Goal: Task Accomplishment & Management: Complete application form

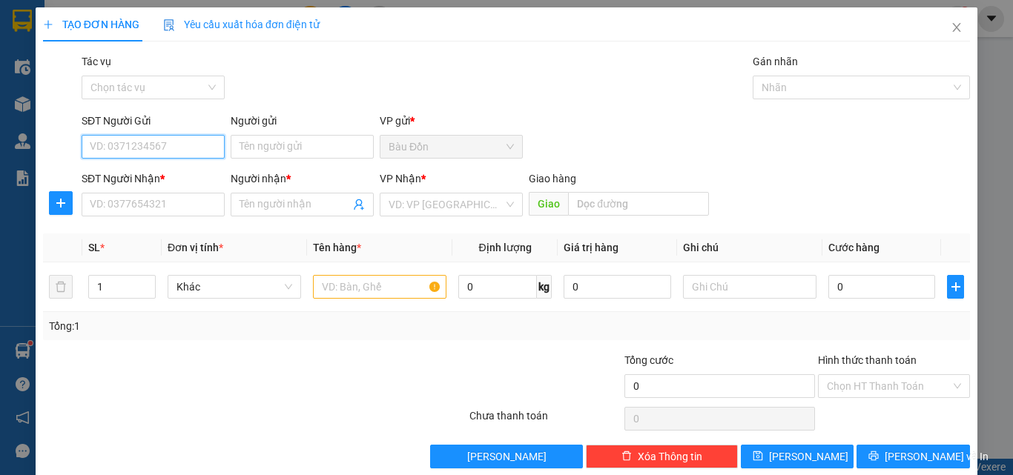
click at [125, 147] on input "SĐT Người Gửi" at bounding box center [153, 147] width 143 height 24
type input "0384015670"
click at [143, 177] on div "0384015670 - cô Á" at bounding box center [152, 176] width 124 height 16
type input "cô Á"
type input "0961856017"
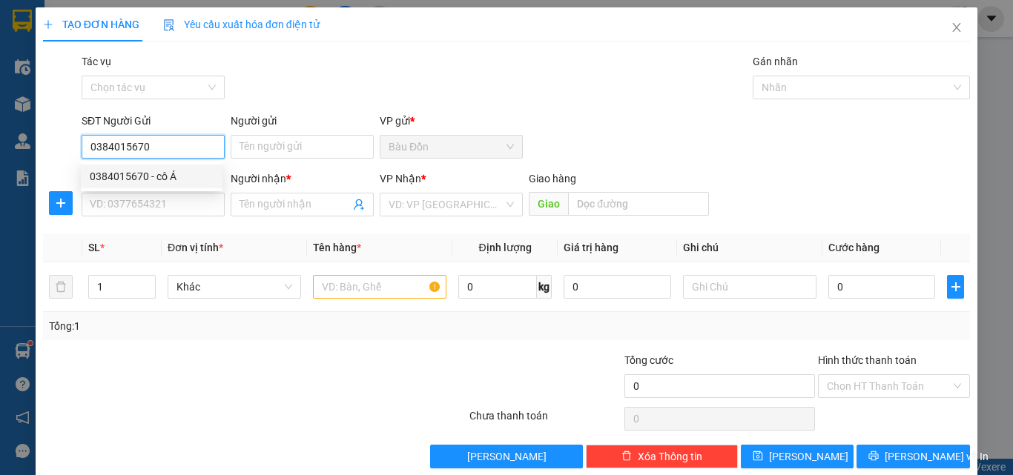
type input "DUY"
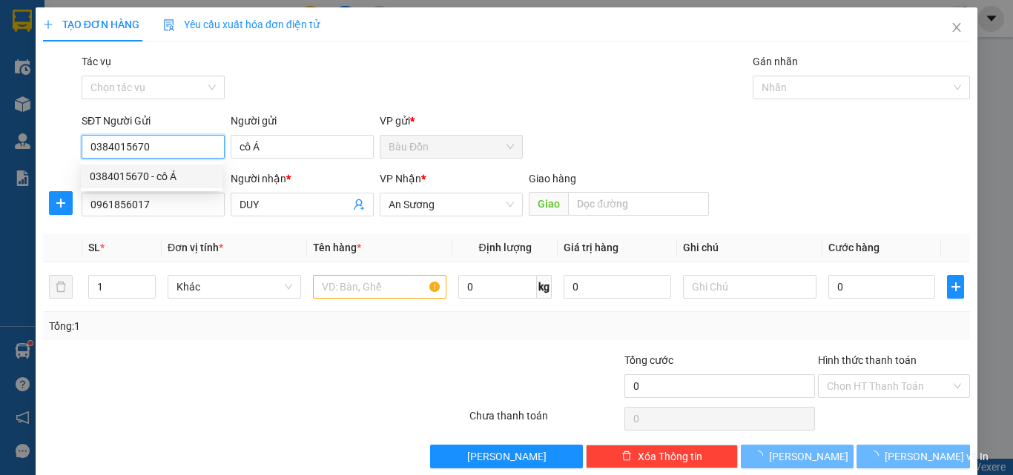
type input "30.000"
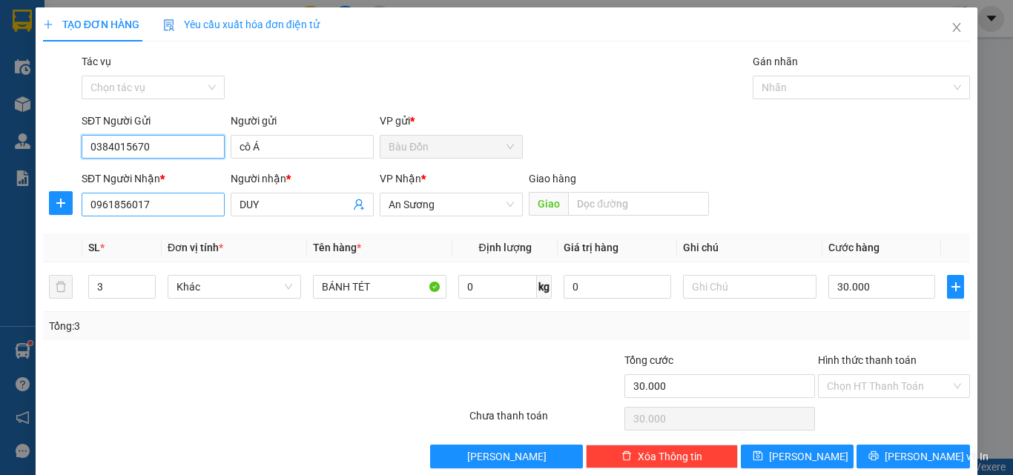
type input "0384015670"
click at [162, 206] on input "0961856017" at bounding box center [153, 205] width 143 height 24
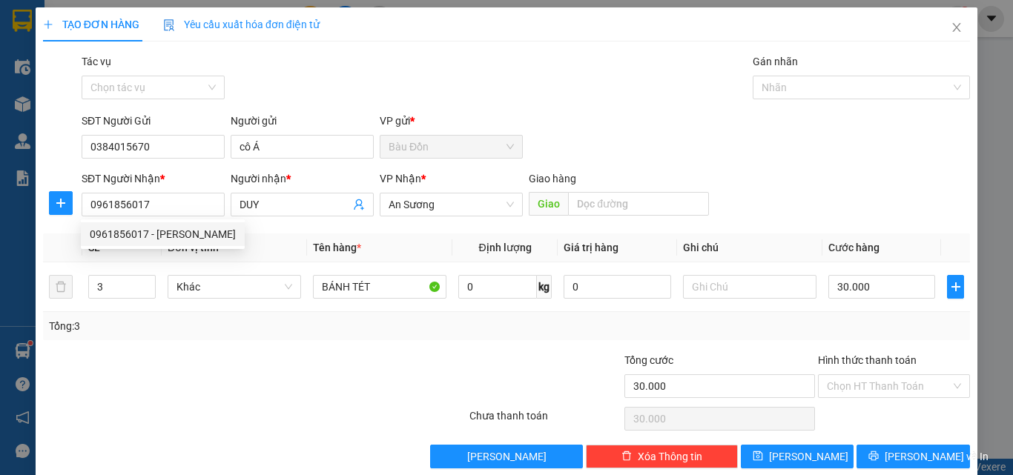
click at [208, 394] on div at bounding box center [177, 378] width 271 height 52
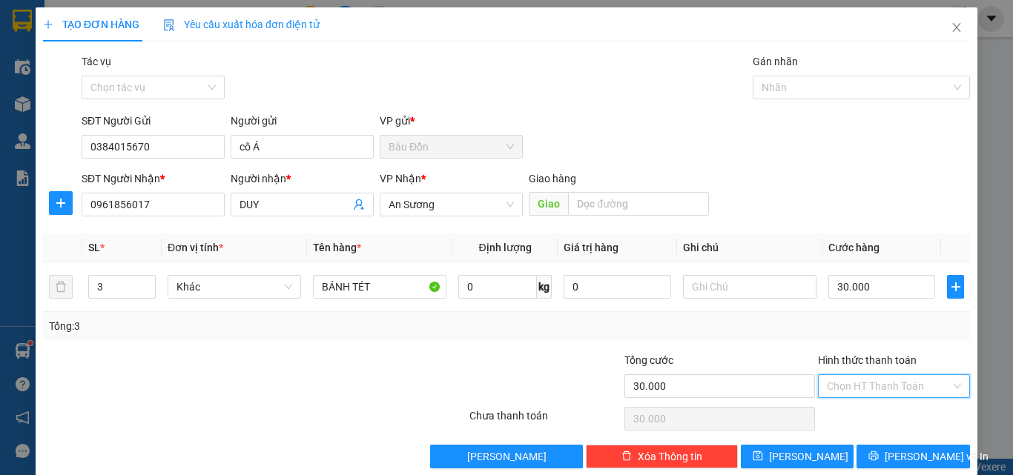
click at [851, 385] on input "Hình thức thanh toán" at bounding box center [889, 386] width 124 height 22
drag, startPoint x: 122, startPoint y: 284, endPoint x: 37, endPoint y: 282, distance: 84.6
click at [38, 283] on div "TẠO ĐƠN HÀNG Yêu cầu xuất hóa đơn điện tử Transit Pickup Surcharge Ids Transit …" at bounding box center [507, 243] width 942 height 472
type input "1"
drag, startPoint x: 873, startPoint y: 386, endPoint x: 871, endPoint y: 406, distance: 20.1
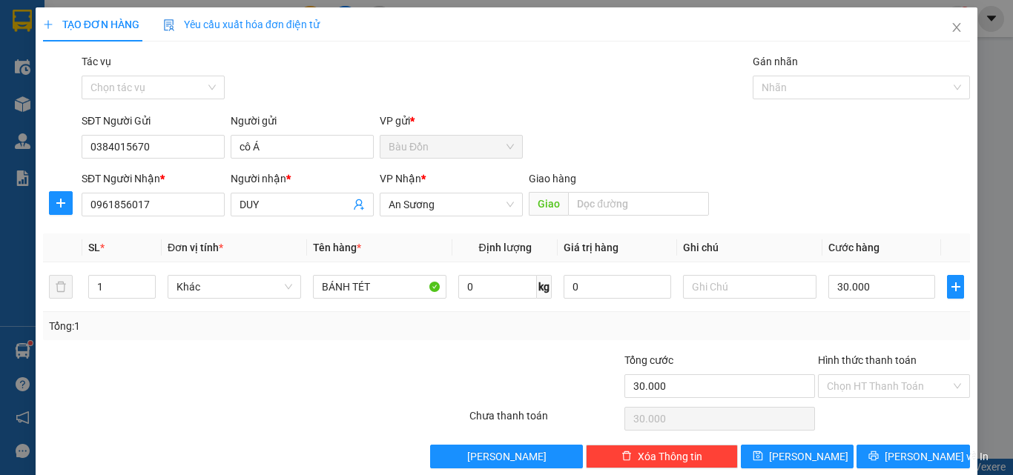
click at [872, 386] on input "Hình thức thanh toán" at bounding box center [889, 386] width 124 height 22
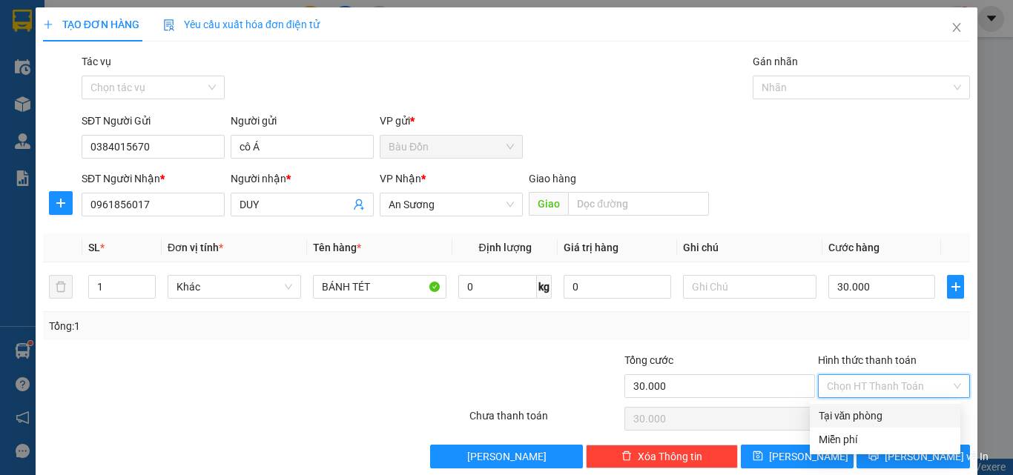
click at [326, 396] on div at bounding box center [390, 378] width 155 height 52
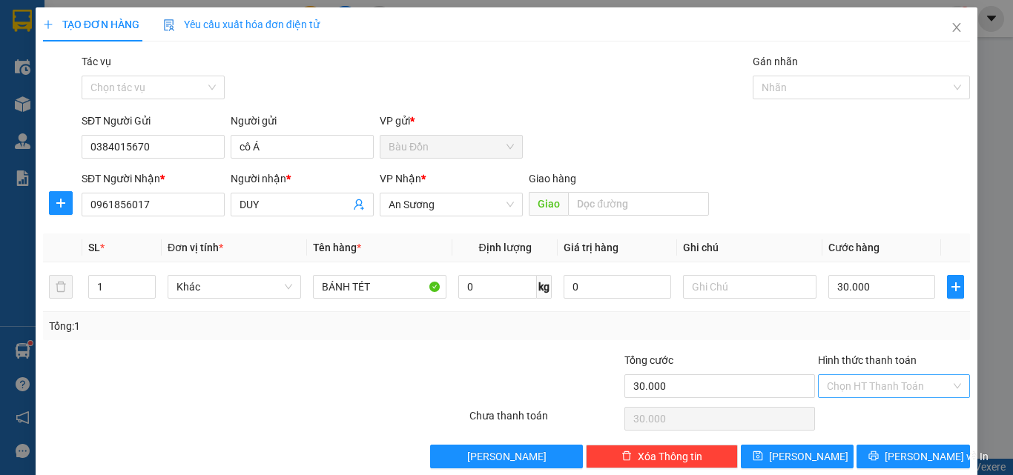
click at [869, 386] on input "Hình thức thanh toán" at bounding box center [889, 386] width 124 height 22
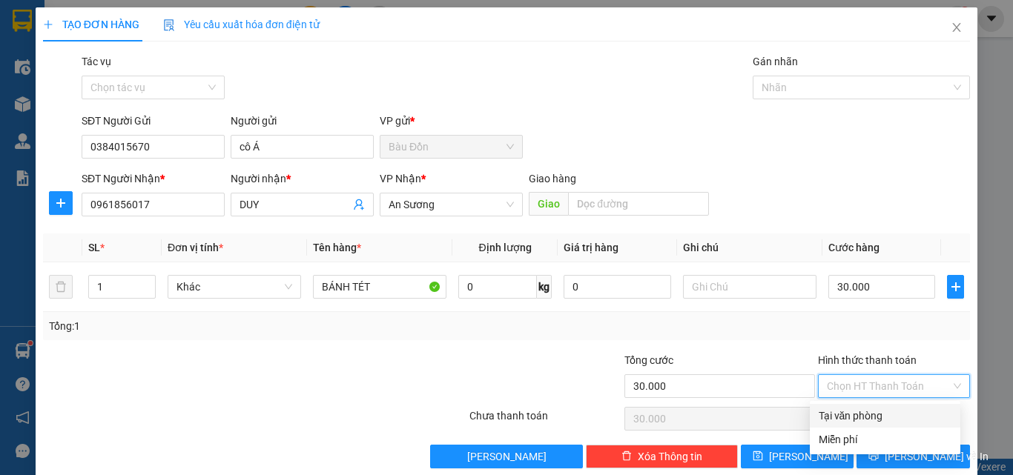
click at [871, 418] on div "Tại văn phòng" at bounding box center [885, 416] width 133 height 16
type input "0"
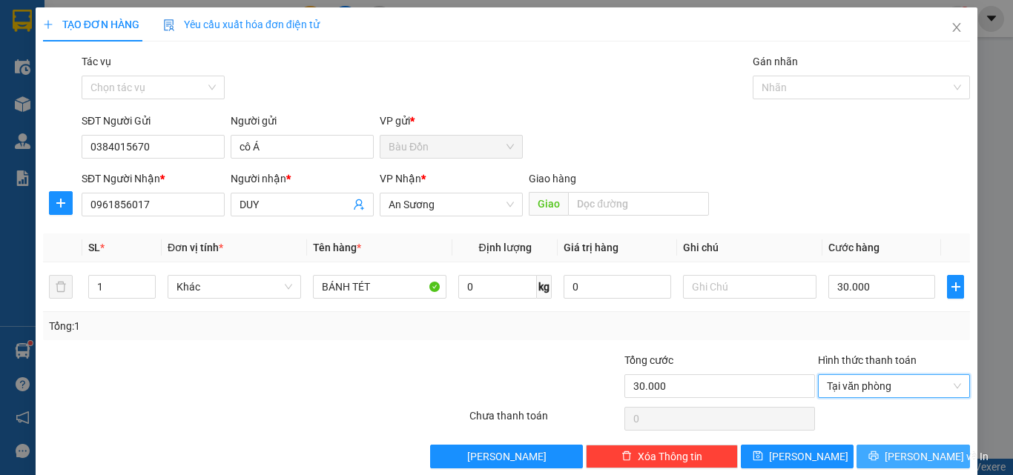
click at [891, 456] on span "[PERSON_NAME] và In" at bounding box center [937, 457] width 104 height 16
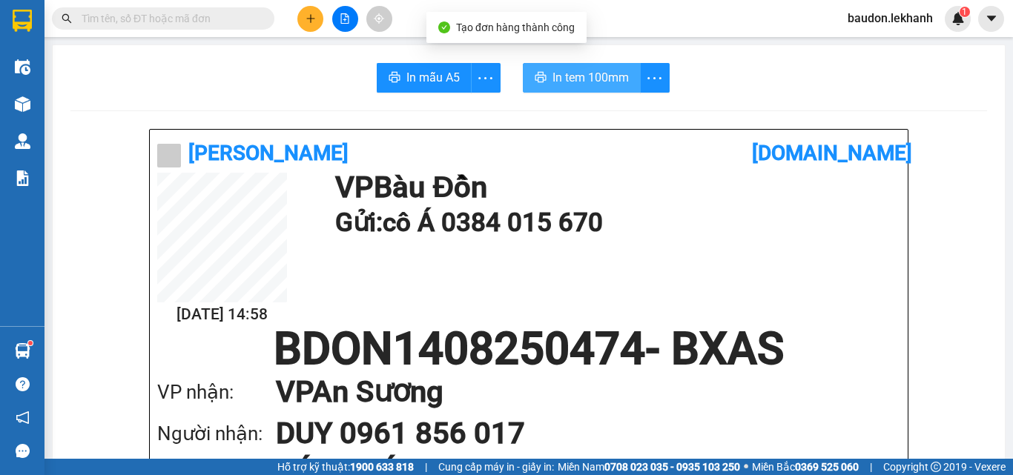
click at [571, 87] on span "In tem 100mm" at bounding box center [590, 77] width 76 height 19
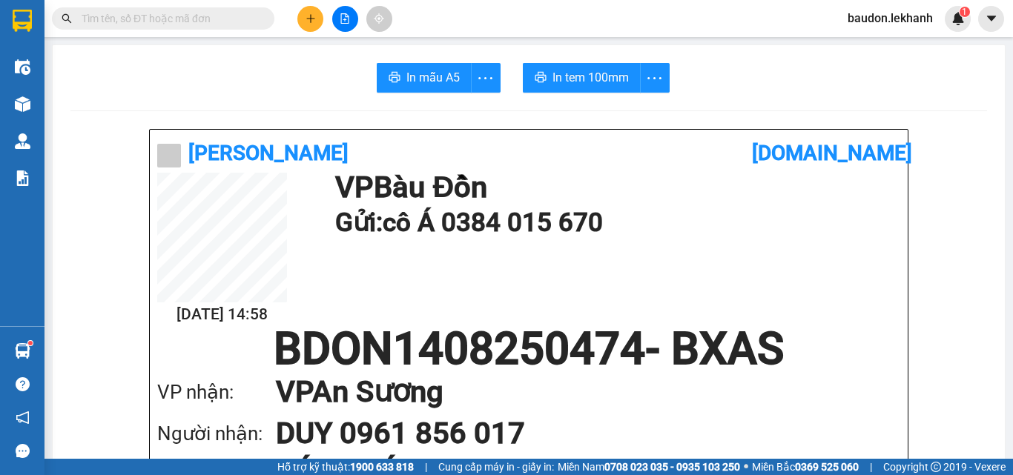
click at [314, 17] on icon "plus" at bounding box center [311, 18] width 10 height 10
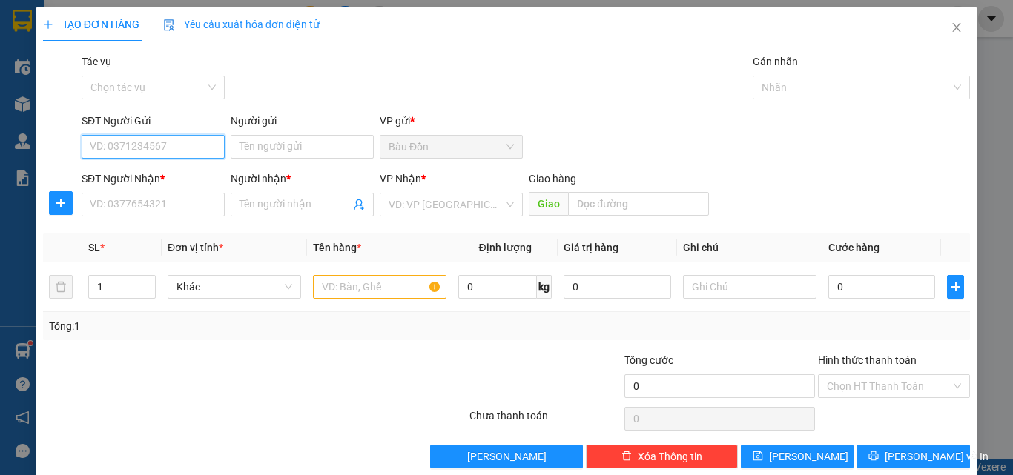
click at [159, 143] on input "SĐT Người Gửi" at bounding box center [153, 147] width 143 height 24
click at [171, 177] on div "0949255225 - NGHIÊM" at bounding box center [152, 176] width 124 height 16
type input "0949255225"
type input "NGHIÊM"
type input "0399479632"
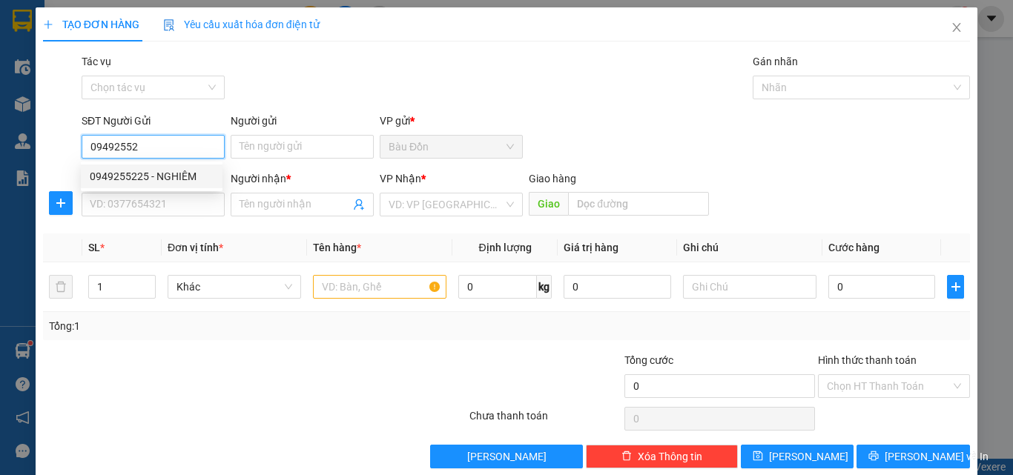
type input "[PERSON_NAME]"
type input "40.000"
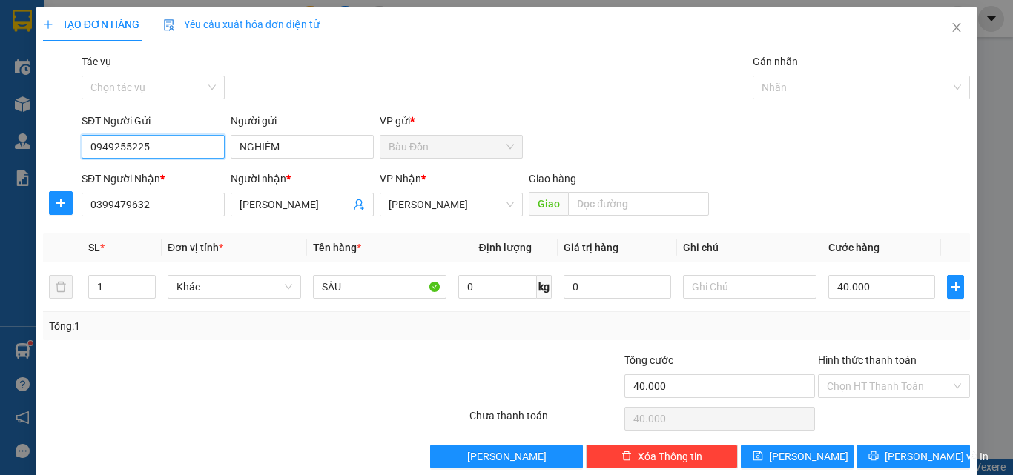
type input "0949255225"
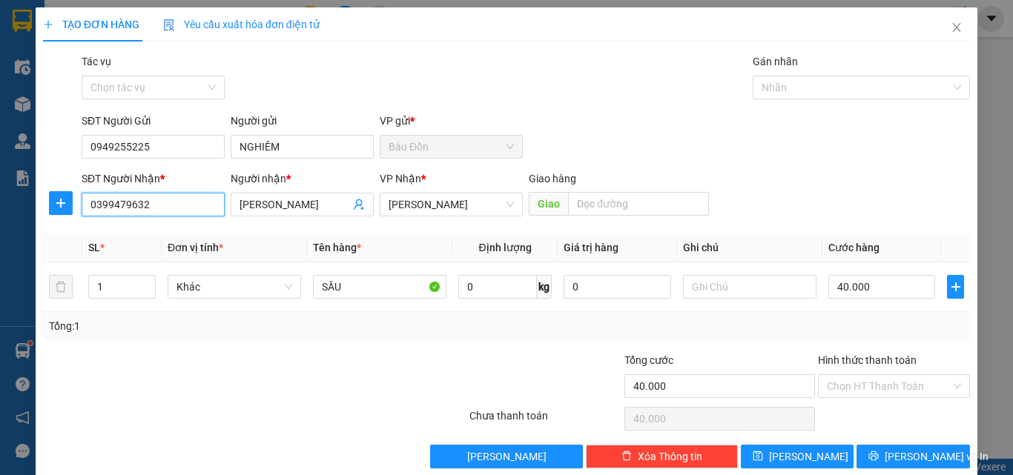
click at [176, 220] on div "SĐT Người Nhận * 0399479632" at bounding box center [153, 197] width 143 height 52
click at [159, 202] on input "0399479632" at bounding box center [153, 205] width 143 height 24
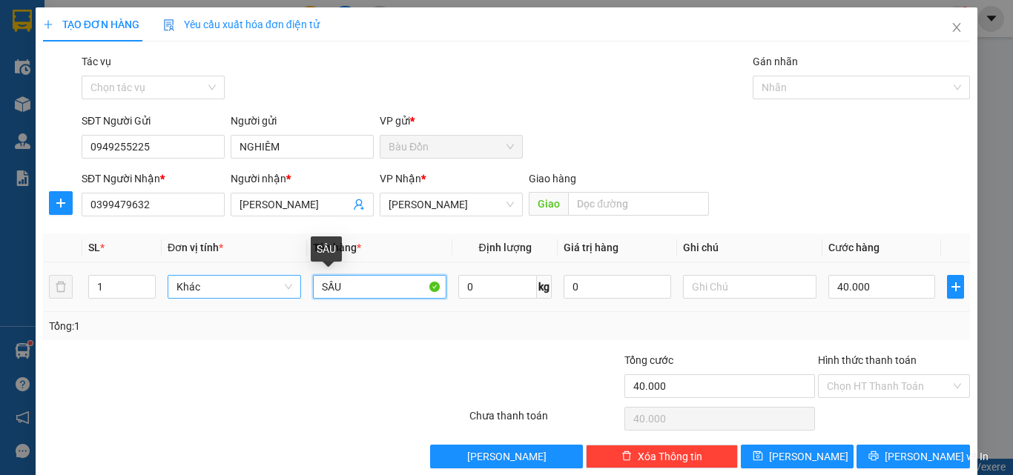
drag, startPoint x: 354, startPoint y: 286, endPoint x: 286, endPoint y: 280, distance: 67.8
click at [288, 282] on tr "1 Khác SẦU 0 kg 0 40.000" at bounding box center [506, 288] width 927 height 50
type input "BỌC"
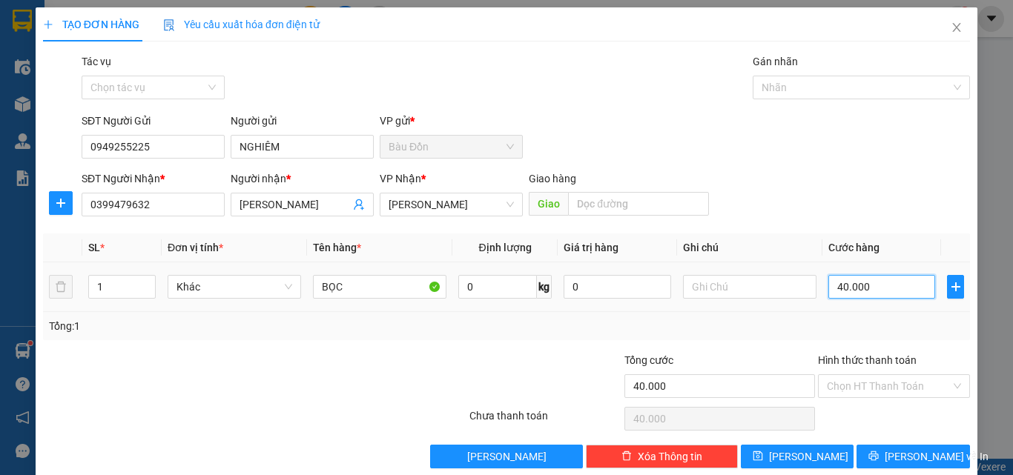
click at [851, 281] on input "40.000" at bounding box center [881, 287] width 107 height 24
type input "3"
type input "30"
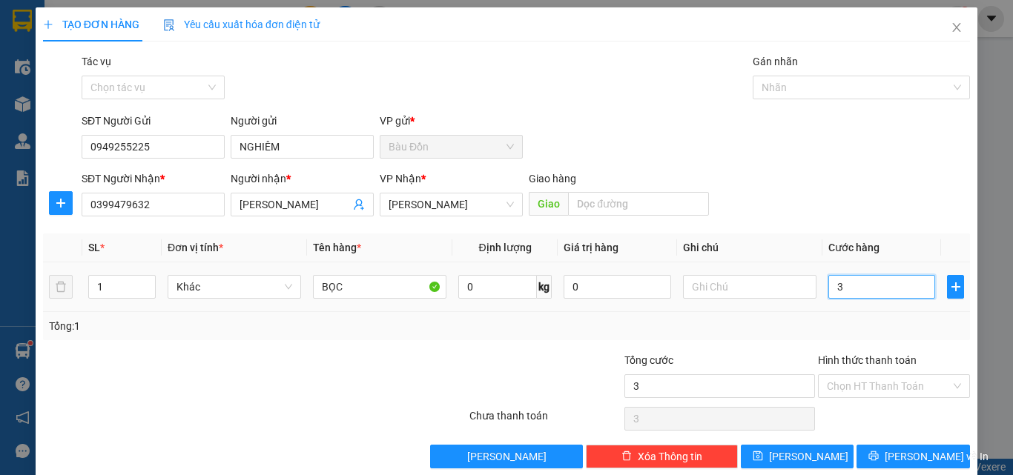
type input "30"
type input "300"
type input "3.000"
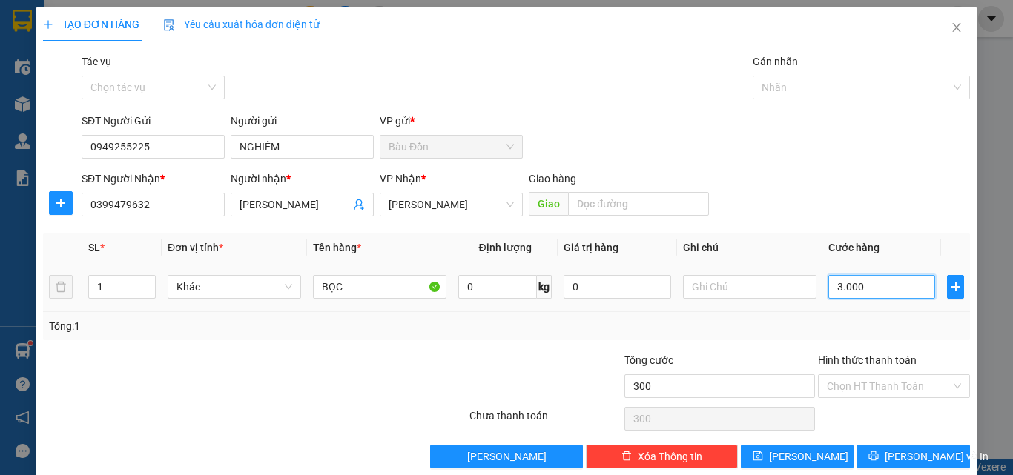
type input "3.000"
type input "30.000"
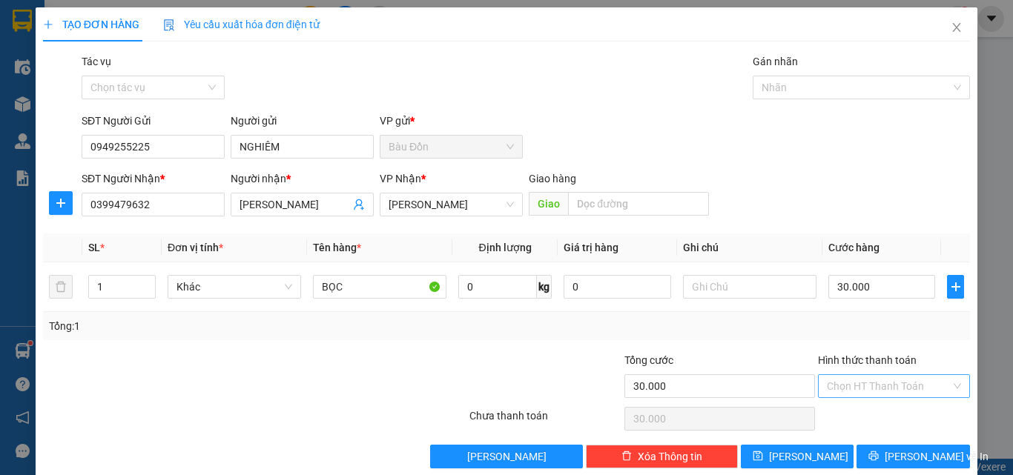
click at [904, 383] on input "Hình thức thanh toán" at bounding box center [889, 386] width 124 height 22
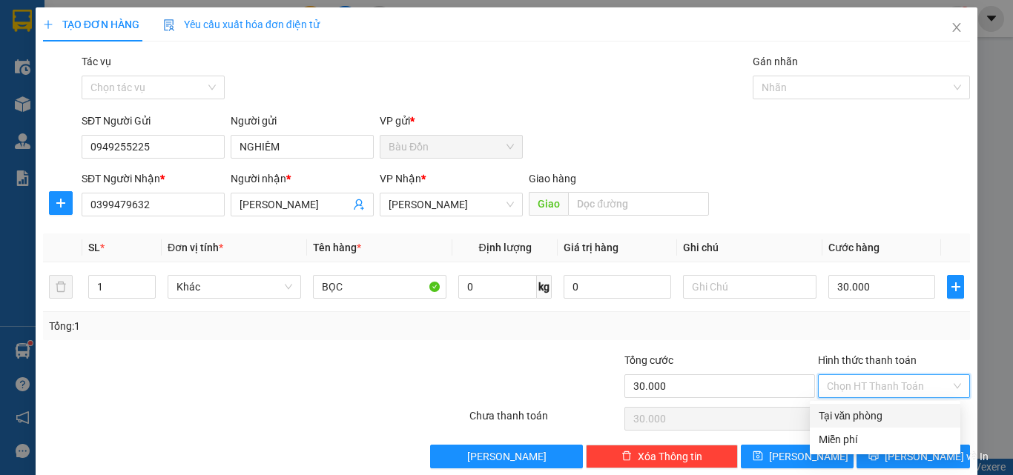
click at [898, 412] on div "Tại văn phòng" at bounding box center [885, 416] width 133 height 16
type input "0"
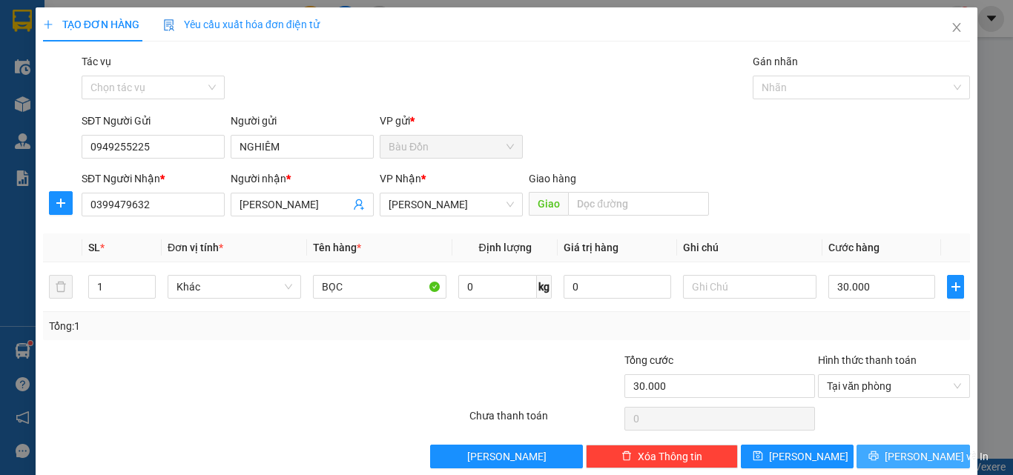
click at [896, 452] on span "[PERSON_NAME] và In" at bounding box center [937, 457] width 104 height 16
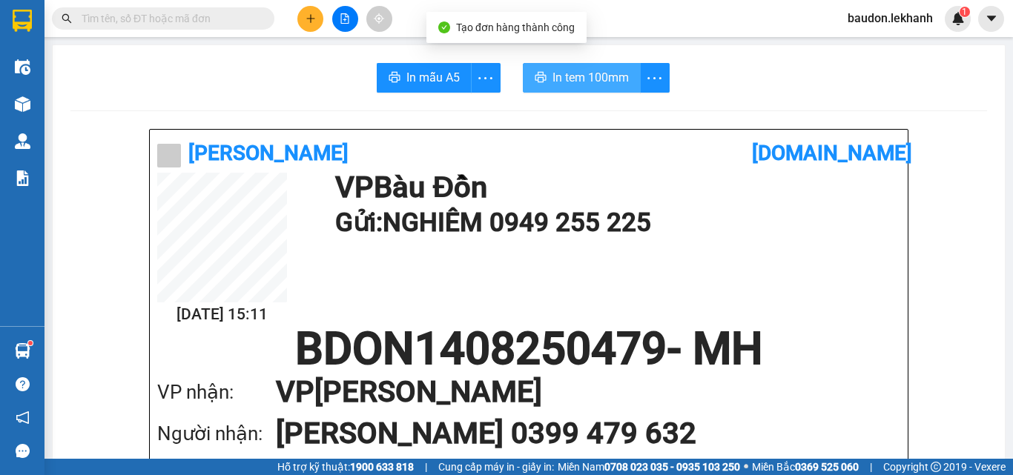
click at [572, 77] on span "In tem 100mm" at bounding box center [590, 77] width 76 height 19
